Goal: Task Accomplishment & Management: Complete application form

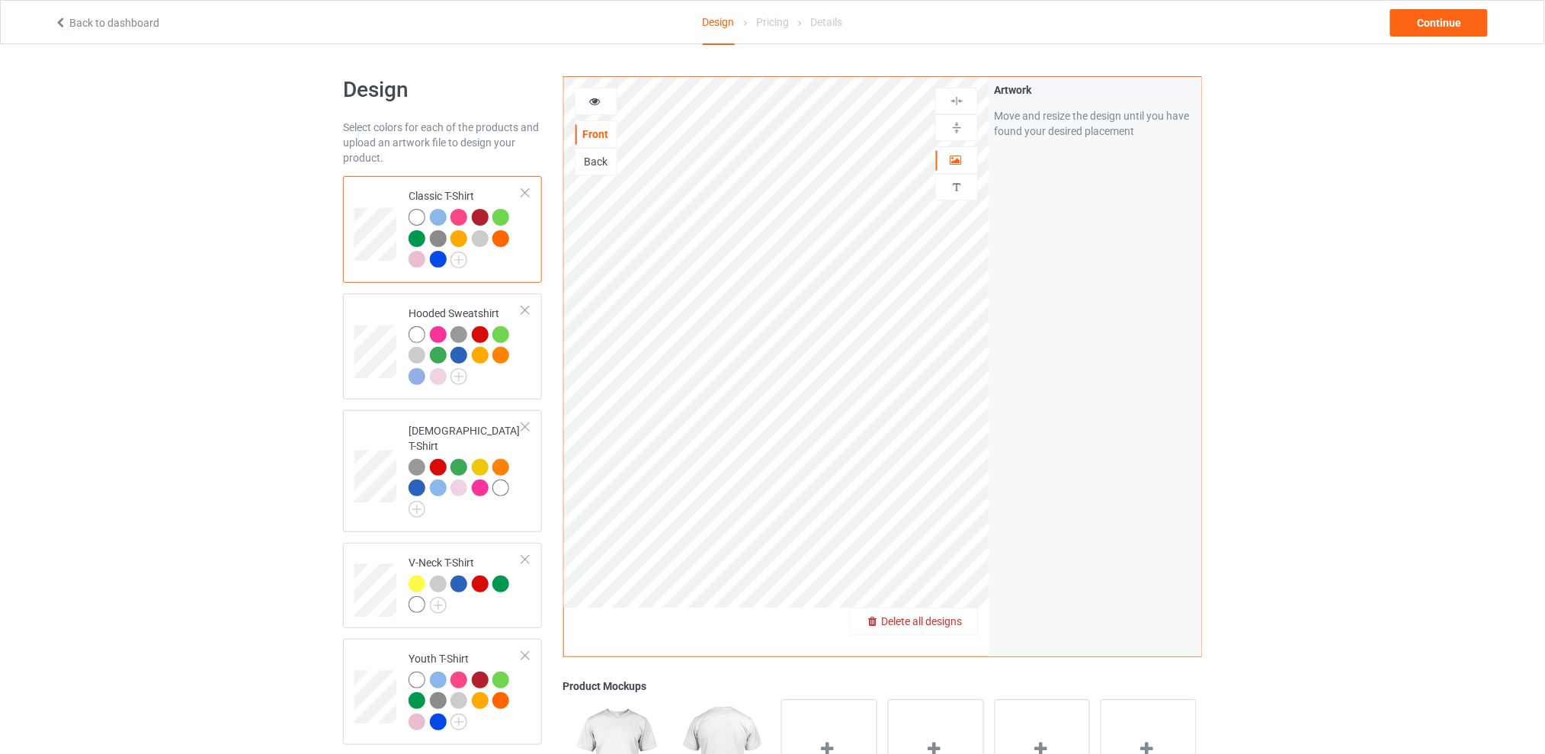
click at [958, 617] on span "Delete all designs" at bounding box center [921, 621] width 81 height 12
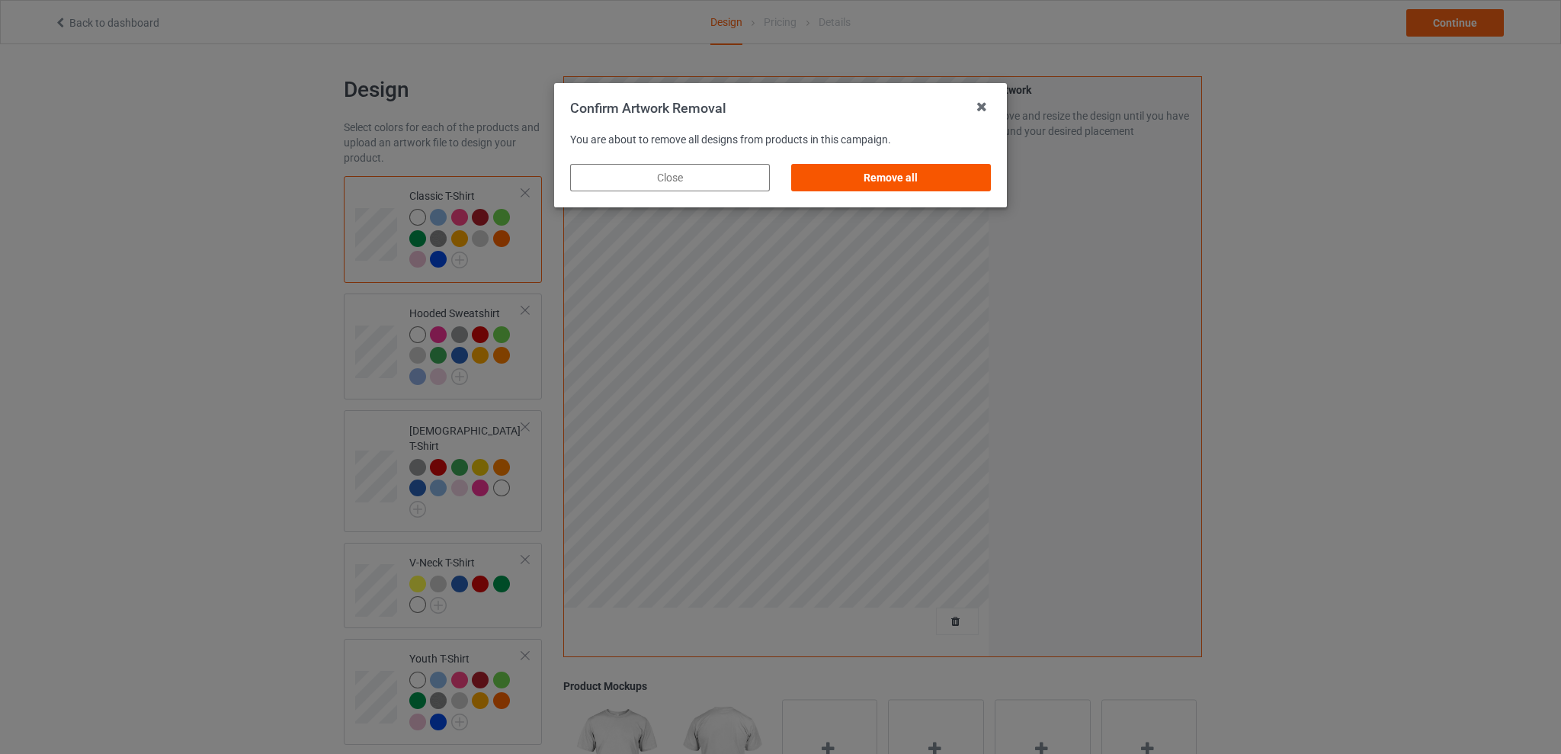
click at [912, 181] on div "Remove all" at bounding box center [891, 177] width 200 height 27
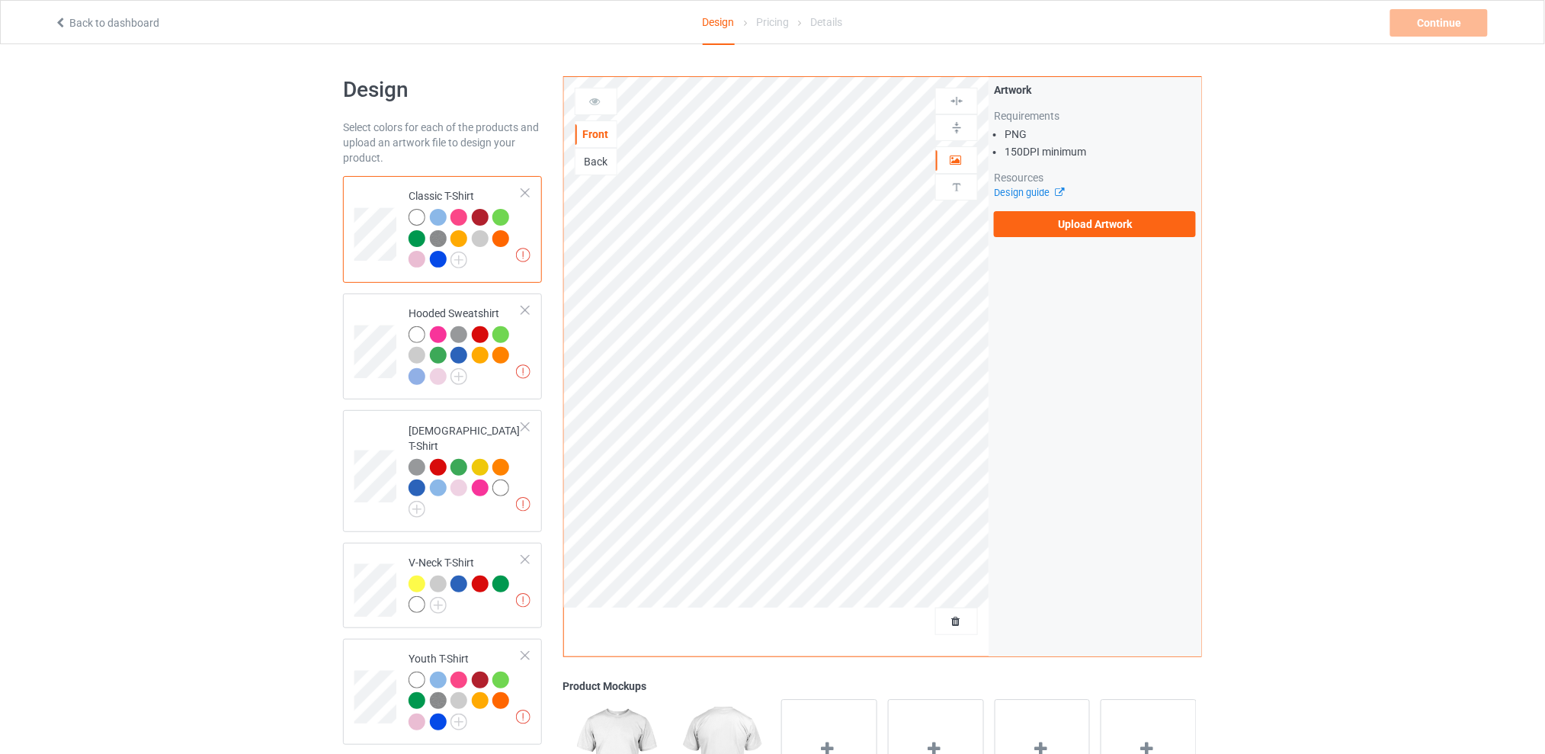
click at [601, 157] on div "Back" at bounding box center [595, 161] width 41 height 15
click at [1062, 218] on label "Upload Artwork" at bounding box center [1095, 224] width 202 height 26
click at [0, 0] on input "Upload Artwork" at bounding box center [0, 0] width 0 height 0
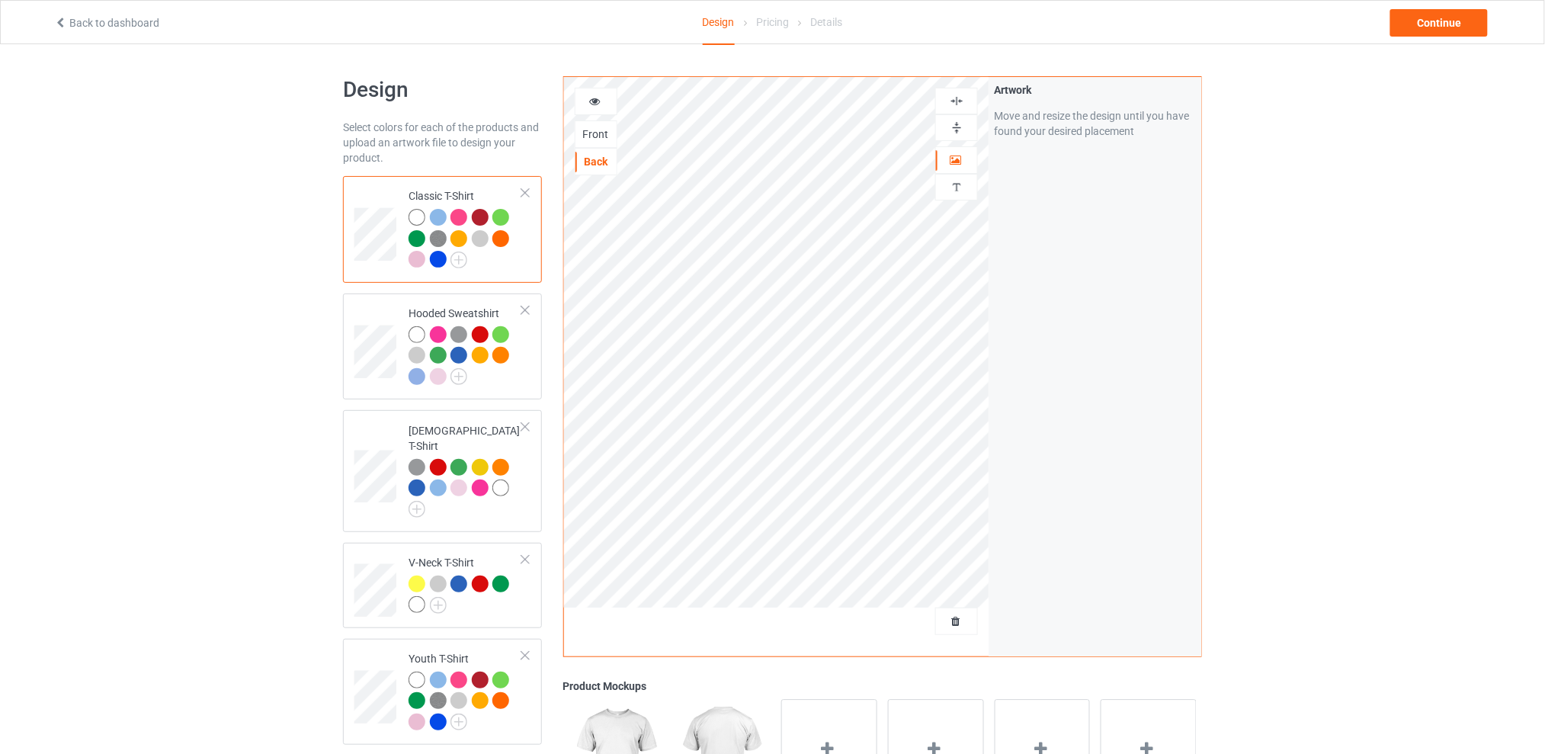
click at [1312, 309] on div "Design Select colors for each of the products and upload an artwork file to des…" at bounding box center [772, 621] width 1545 height 1155
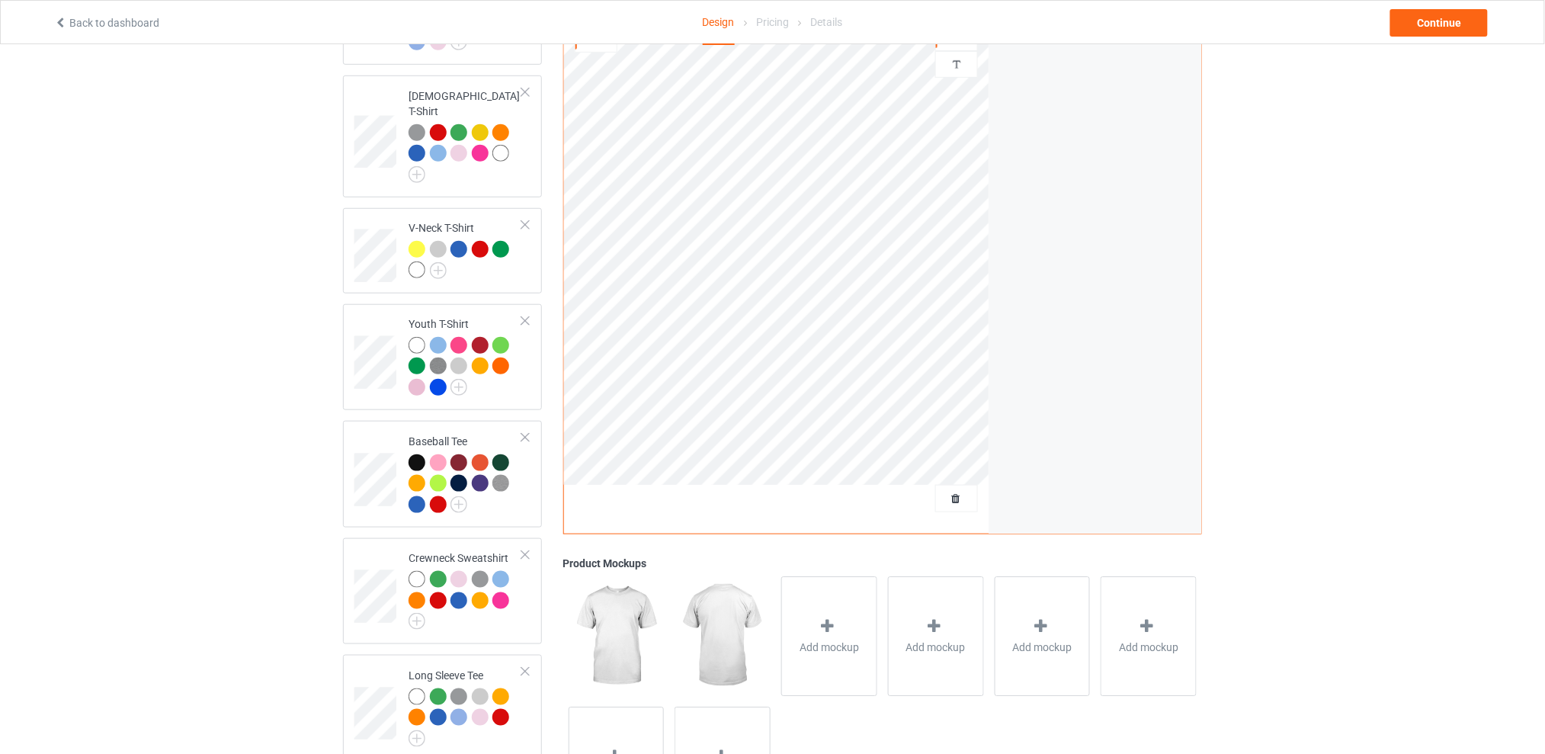
scroll to position [233, 0]
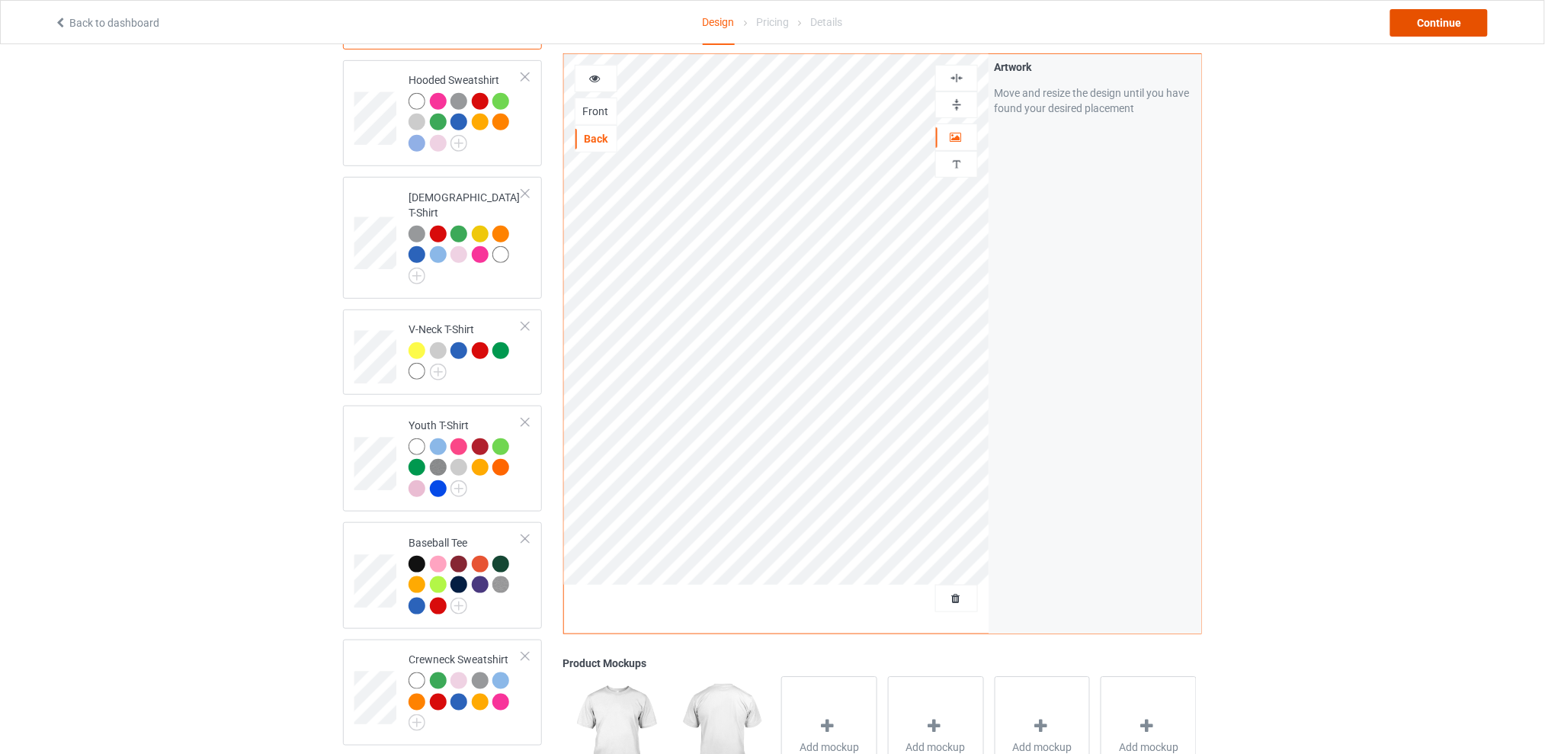
click at [1411, 21] on div "Continue" at bounding box center [1439, 22] width 98 height 27
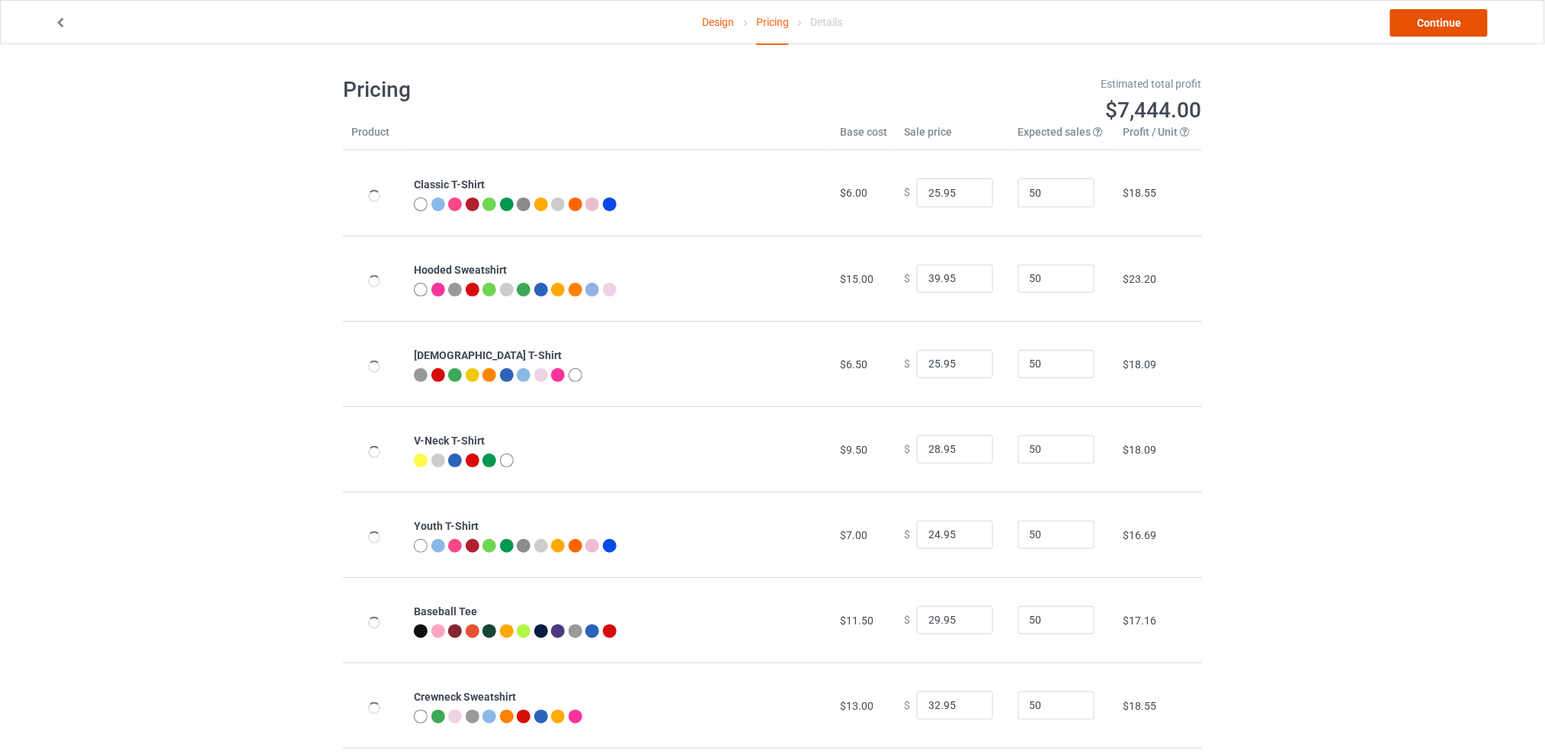
click at [1428, 16] on link "Continue" at bounding box center [1439, 22] width 98 height 27
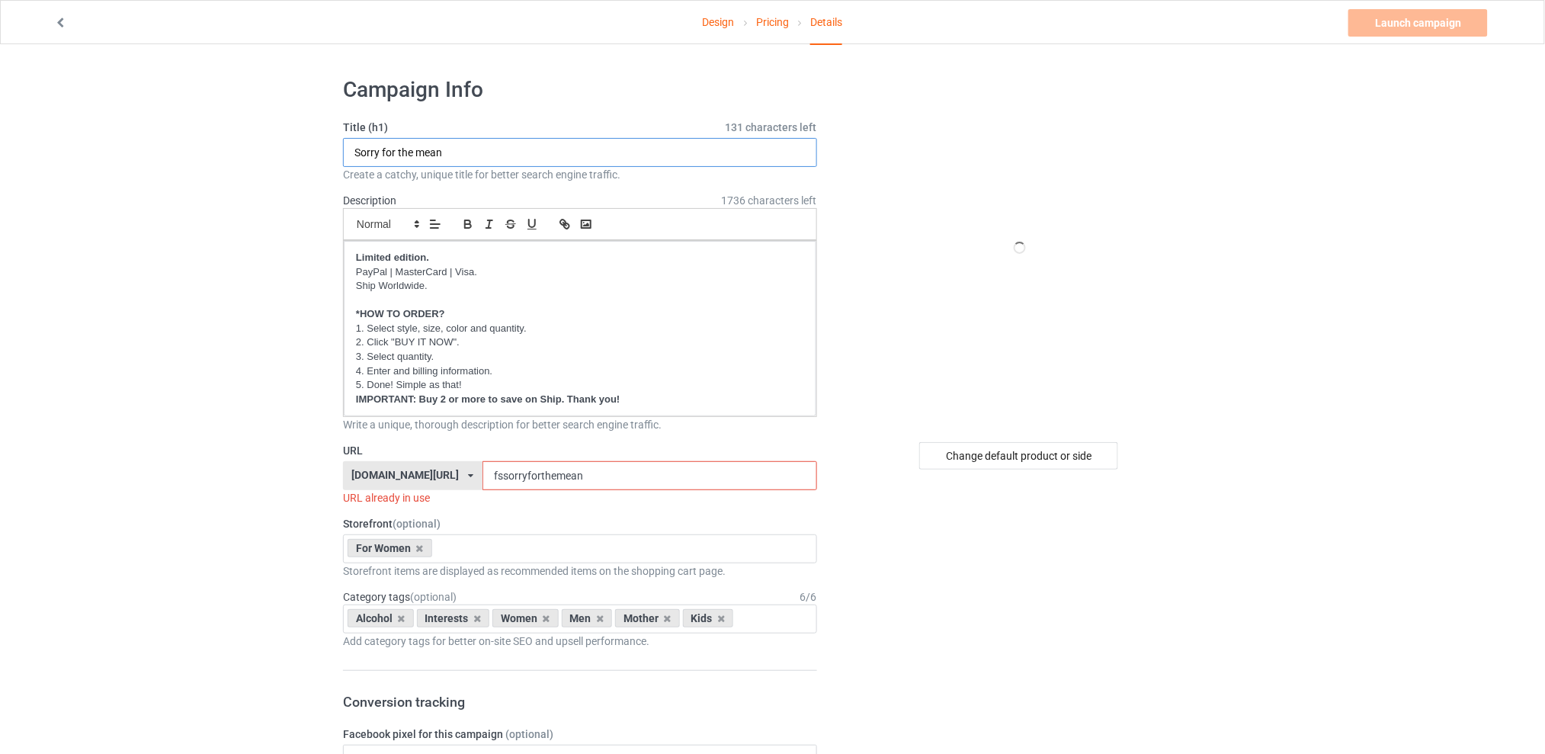
drag, startPoint x: 332, startPoint y: 154, endPoint x: 252, endPoint y: 154, distance: 80.0
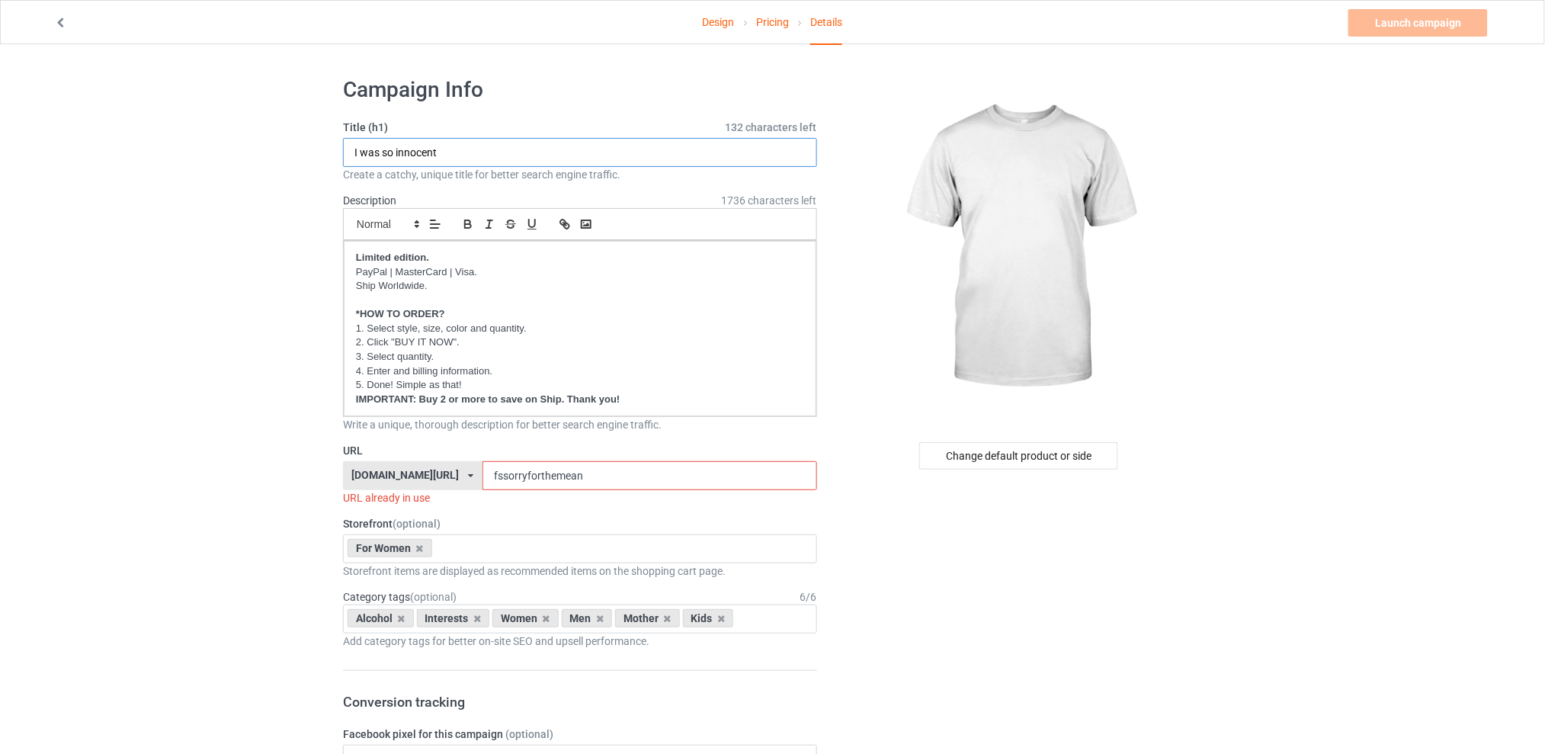
type input "I was so innocent"
click at [1014, 466] on div "Change default product or side" at bounding box center [1018, 455] width 199 height 27
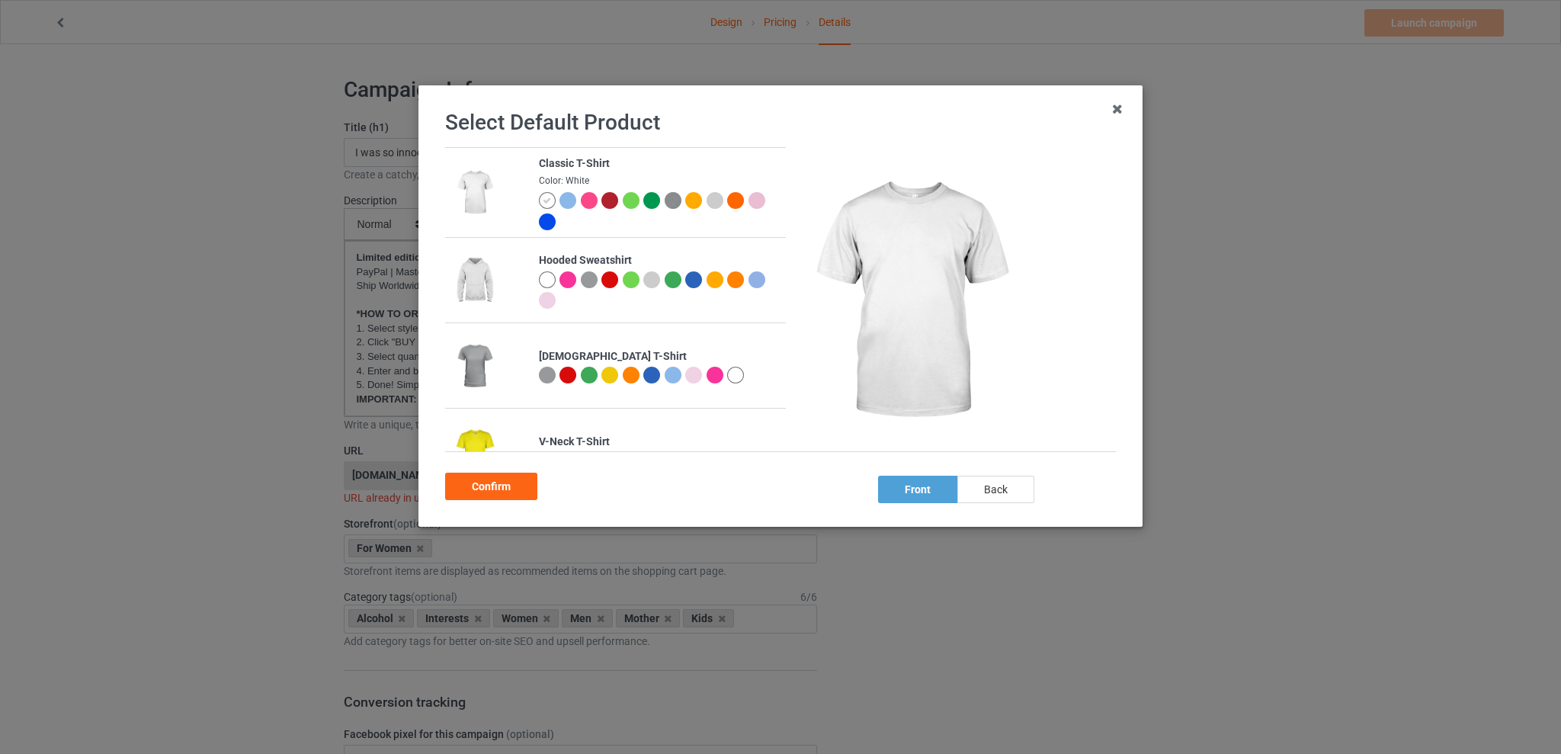
click at [994, 489] on div "back" at bounding box center [995, 489] width 77 height 27
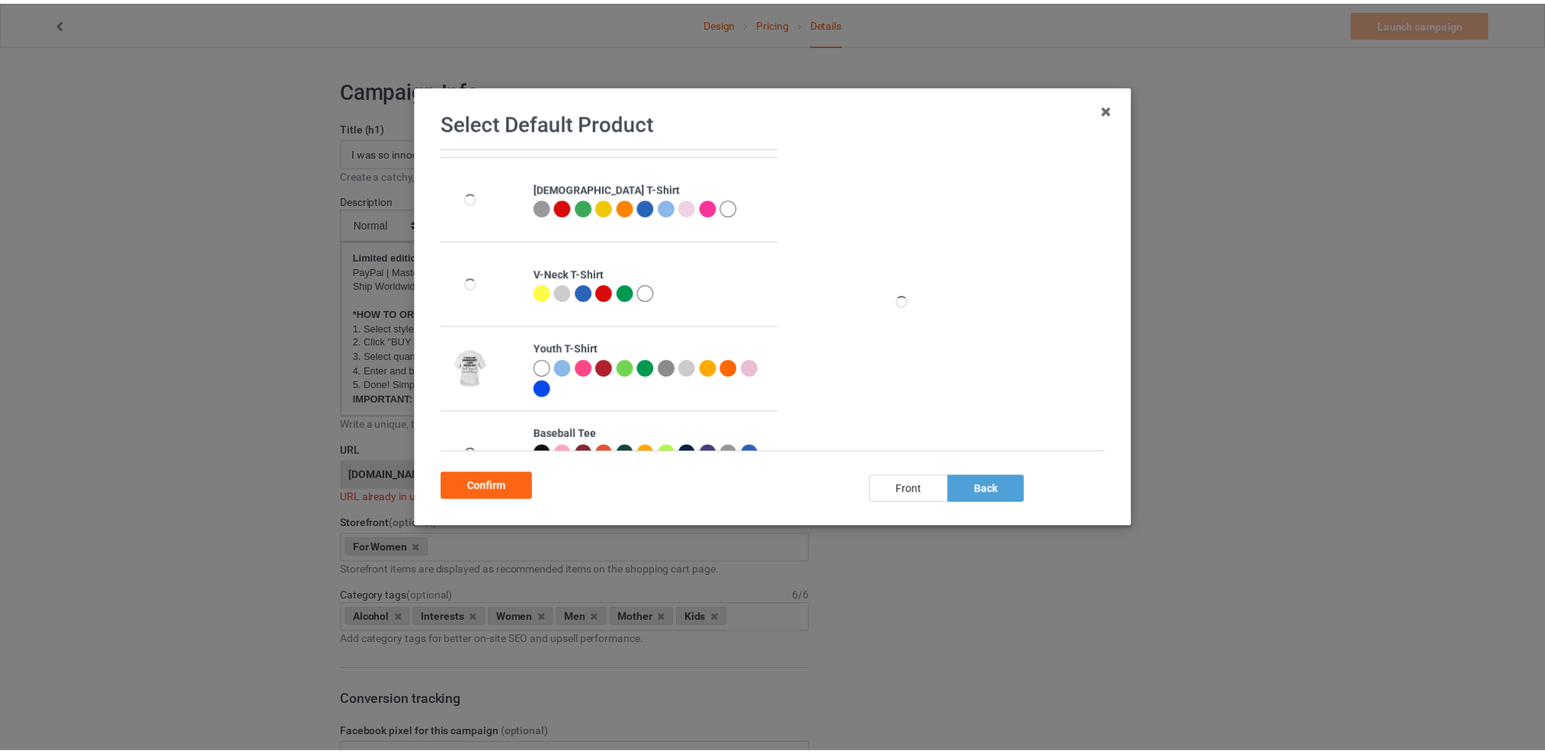
scroll to position [371, 0]
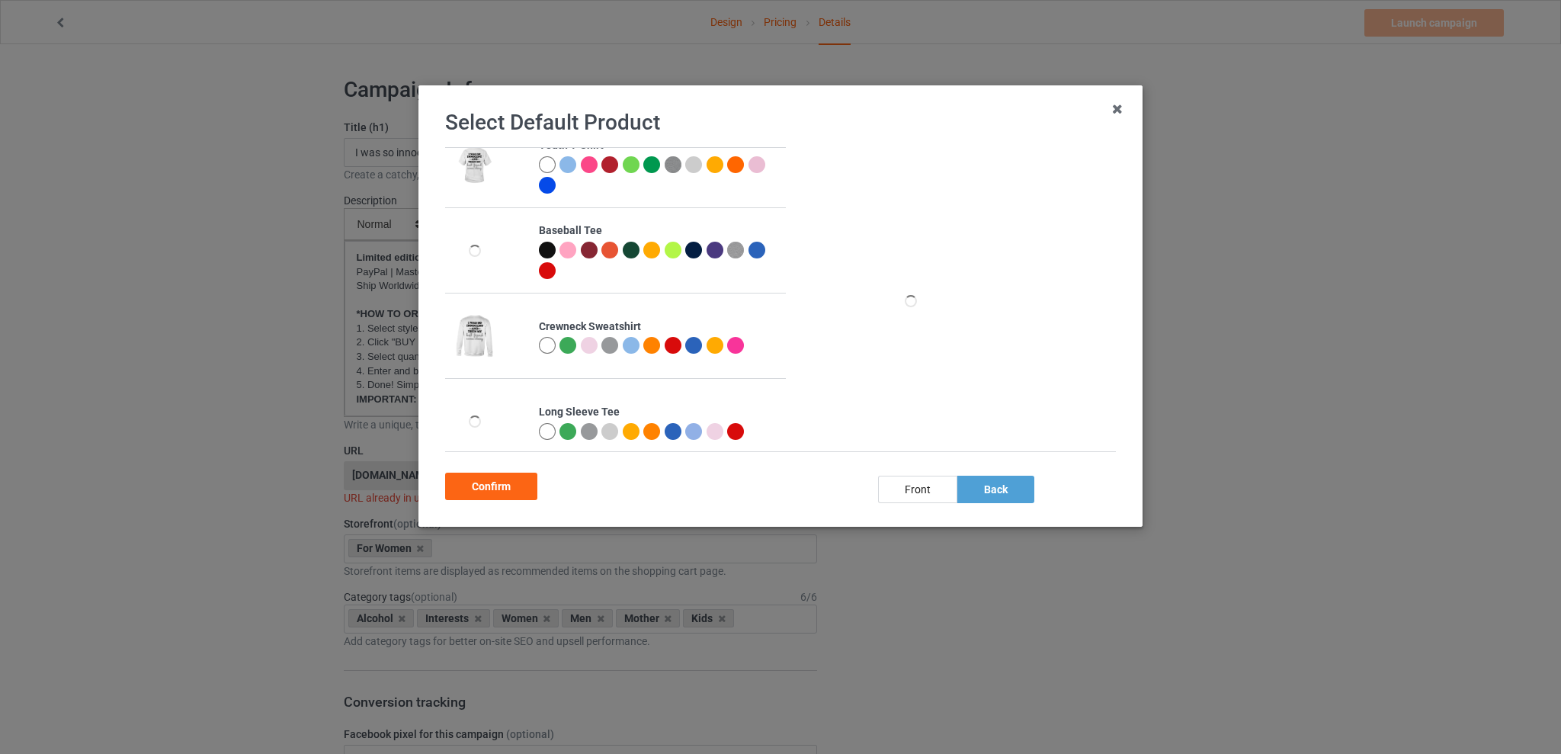
click at [623, 346] on div at bounding box center [631, 345] width 17 height 17
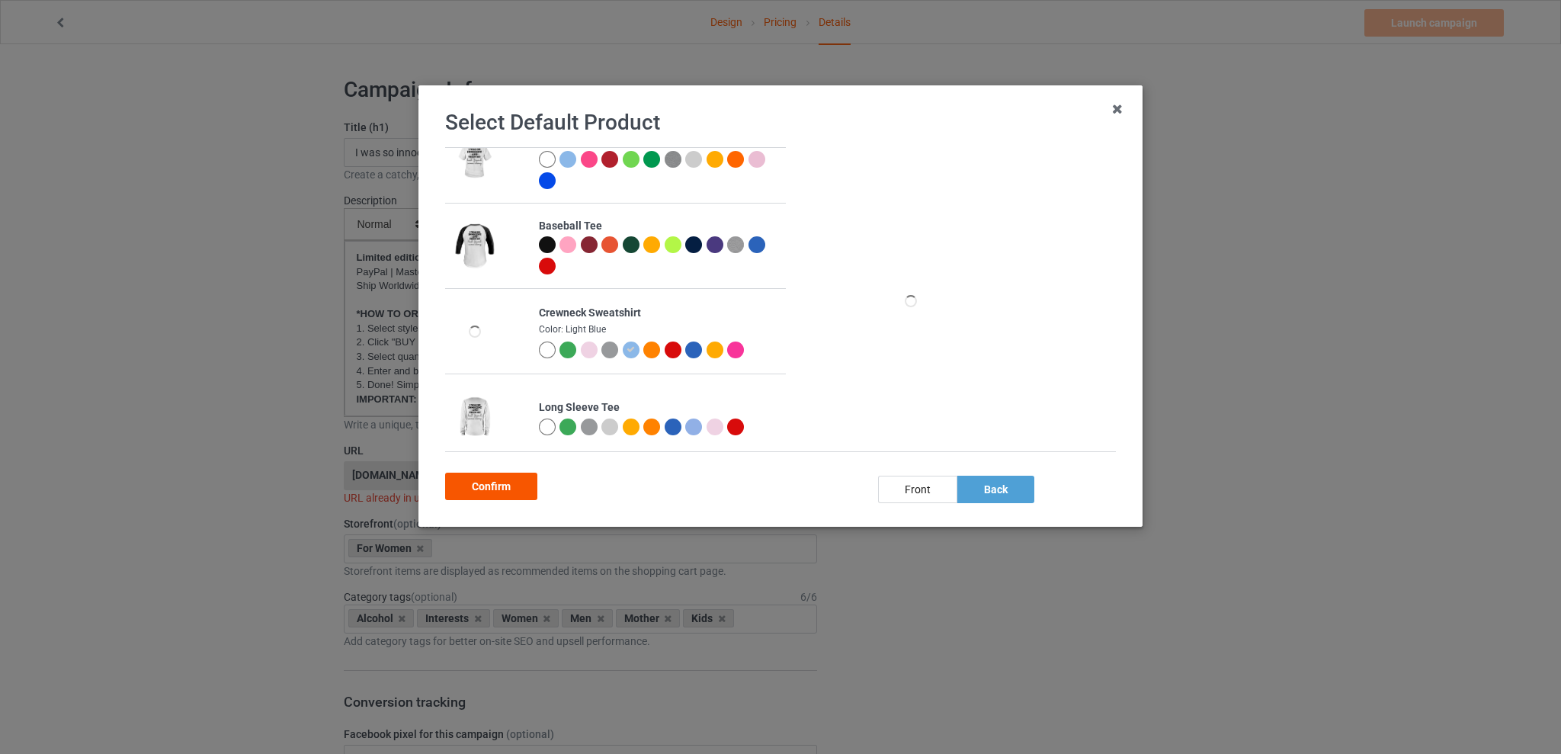
click at [507, 484] on div "Confirm" at bounding box center [491, 486] width 92 height 27
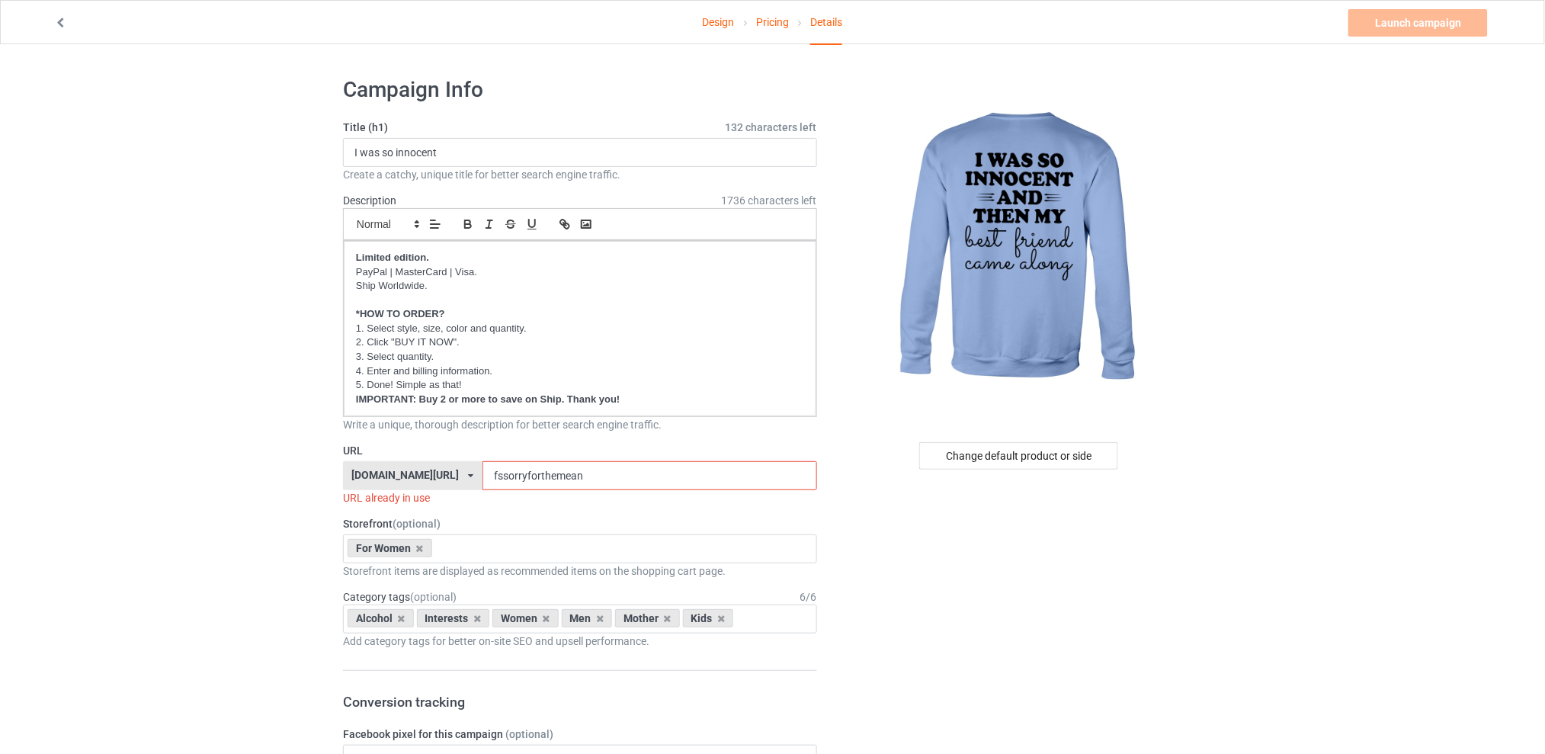
drag, startPoint x: 614, startPoint y: 474, endPoint x: 457, endPoint y: 474, distance: 156.2
click at [457, 474] on div "[DOMAIN_NAME][URL] [DOMAIN_NAME][URL] [DOMAIN_NAME][URL] [DOMAIN_NAME][URL] 5d7…" at bounding box center [580, 475] width 474 height 29
type input "i"
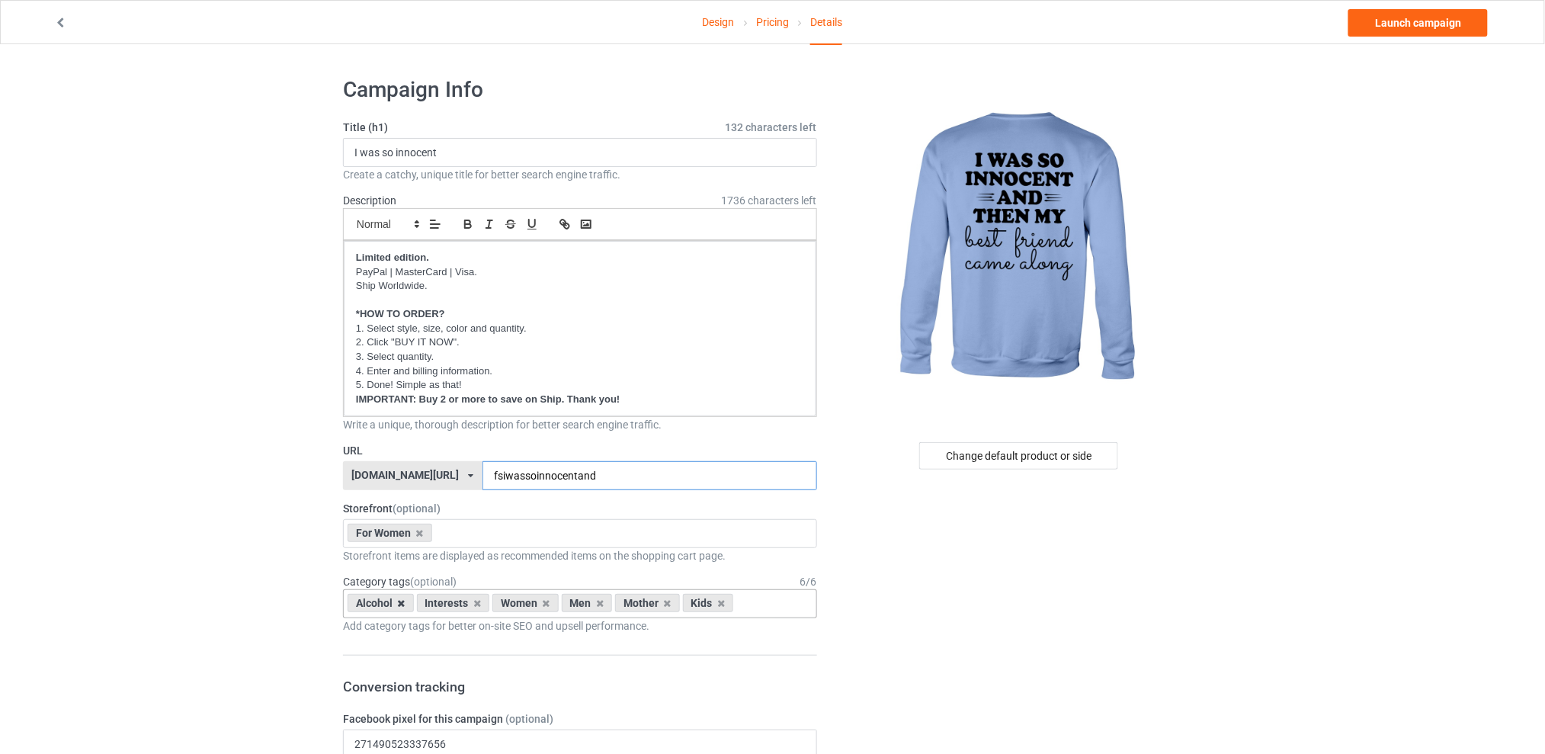
type input "fsiwassoinnocentand"
click at [399, 603] on icon at bounding box center [402, 603] width 8 height 10
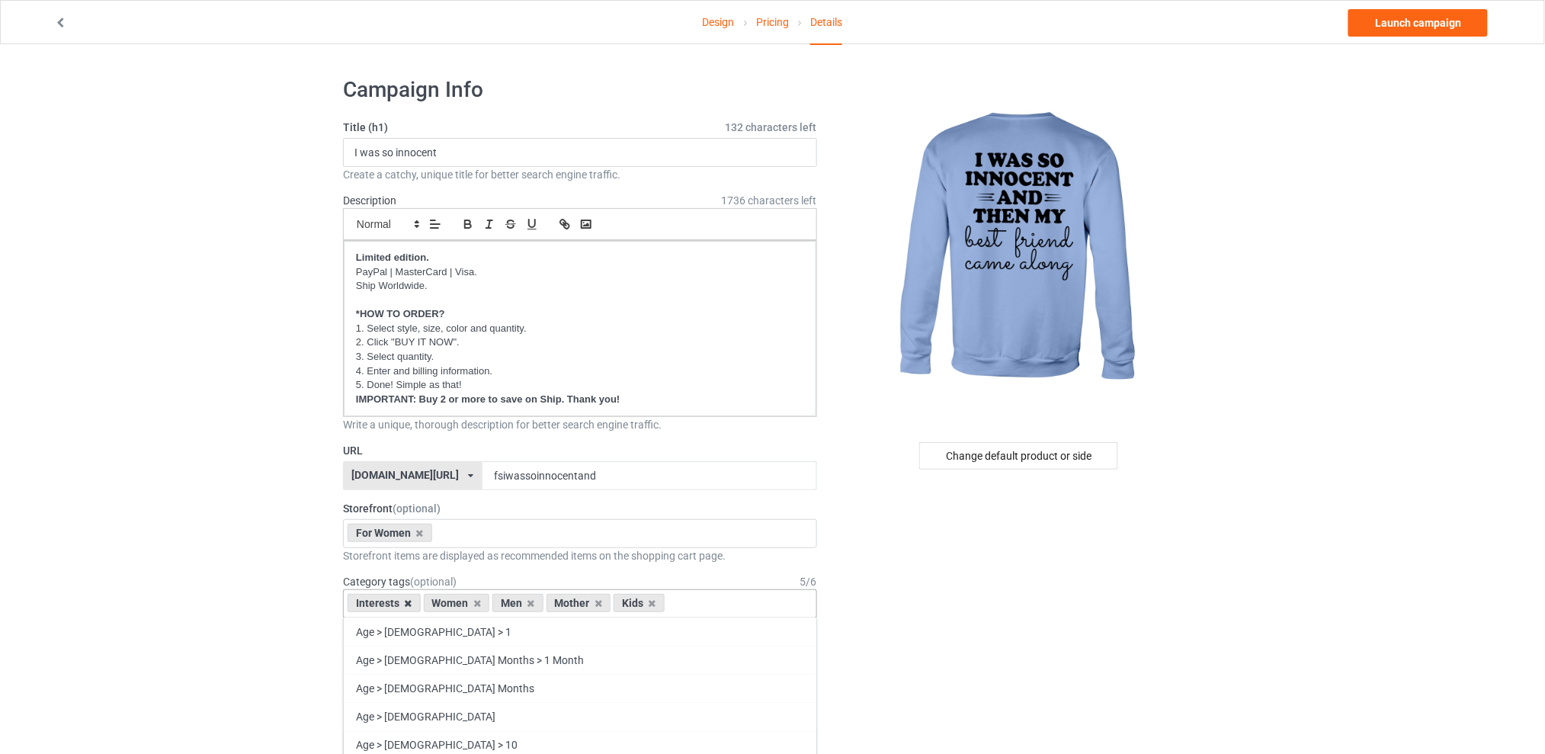
click at [407, 604] on icon at bounding box center [409, 603] width 8 height 10
click at [454, 603] on icon at bounding box center [455, 603] width 8 height 10
click at [466, 604] on icon at bounding box center [469, 603] width 8 height 10
click at [456, 602] on icon at bounding box center [455, 603] width 8 height 10
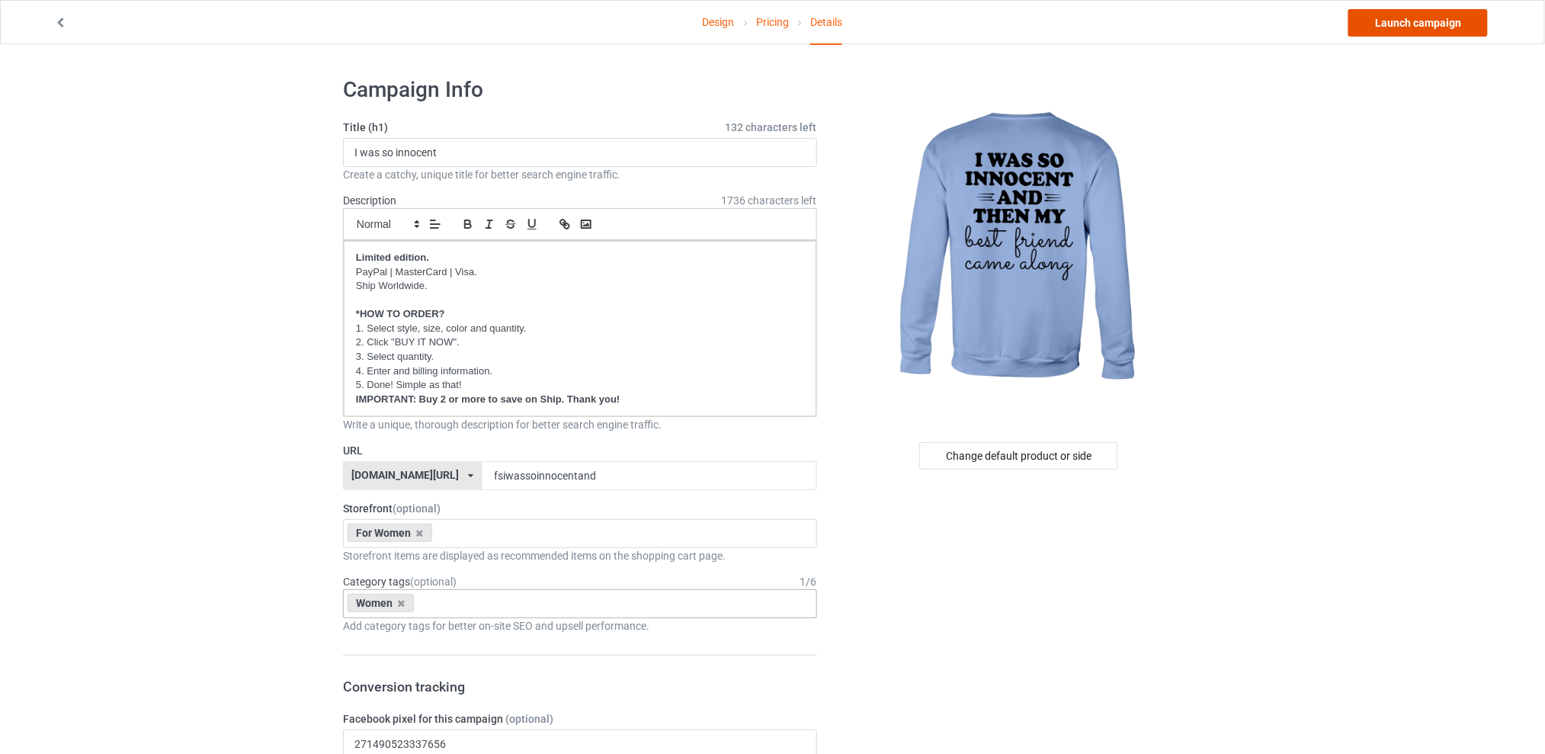
click at [1382, 29] on link "Launch campaign" at bounding box center [1417, 22] width 139 height 27
